Goal: Task Accomplishment & Management: Manage account settings

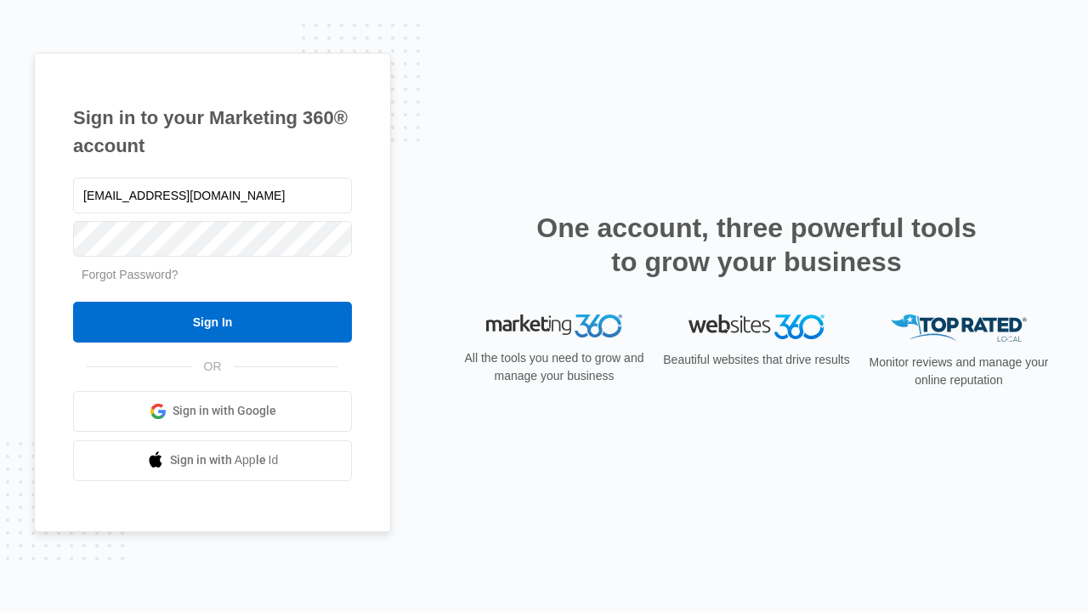
type input "[EMAIL_ADDRESS][DOMAIN_NAME]"
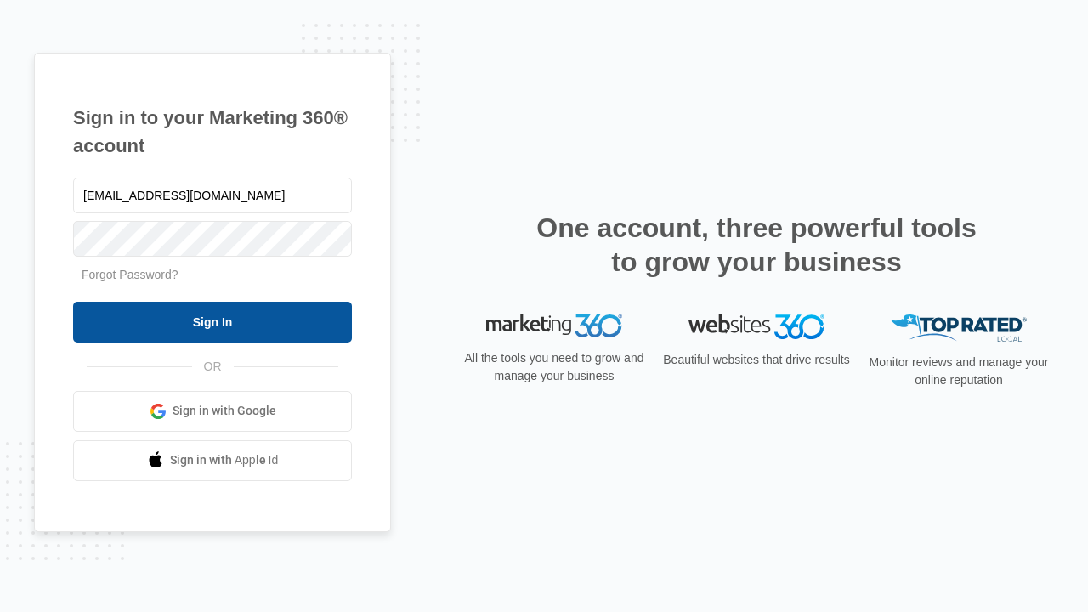
click at [212, 321] on input "Sign In" at bounding box center [212, 322] width 279 height 41
